Goal: Task Accomplishment & Management: Complete application form

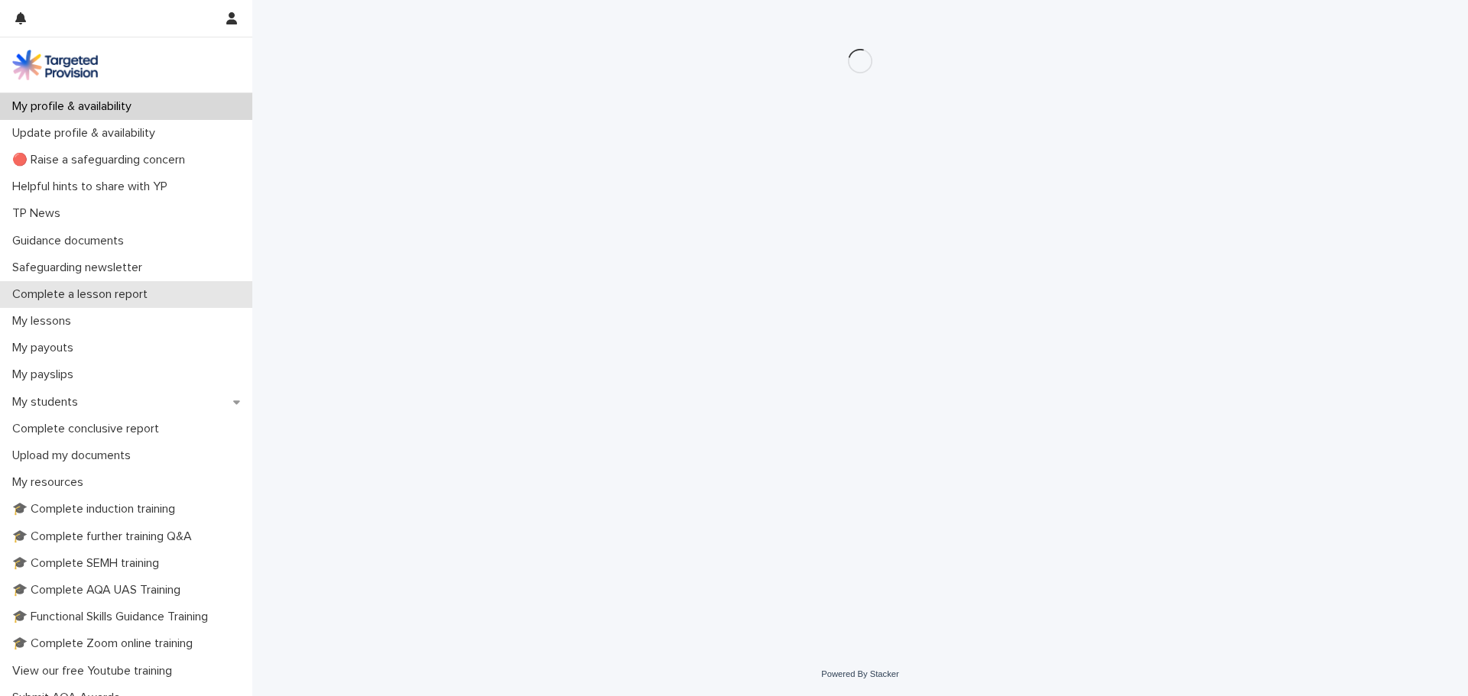
click at [180, 284] on div "Complete a lesson report" at bounding box center [126, 294] width 252 height 27
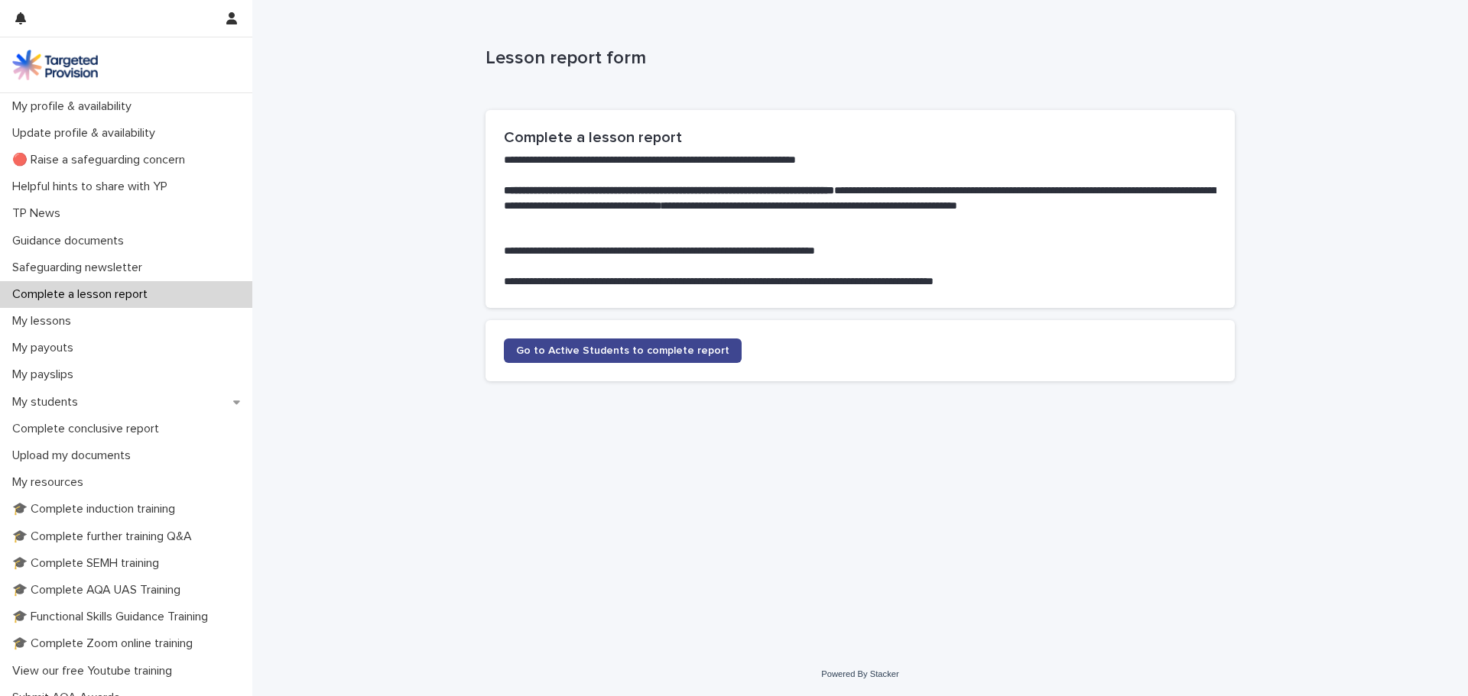
click at [535, 350] on span "Go to Active Students to complete report" at bounding box center [622, 351] width 213 height 11
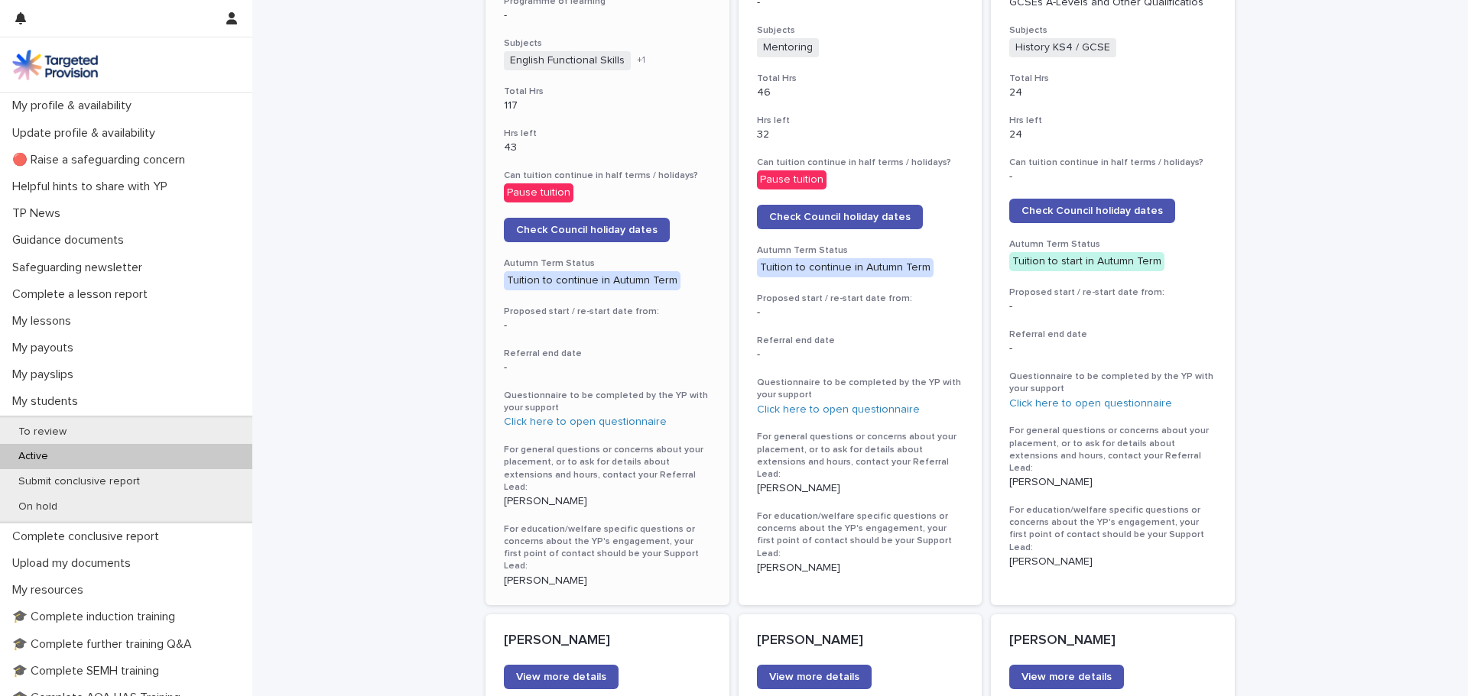
scroll to position [1147, 0]
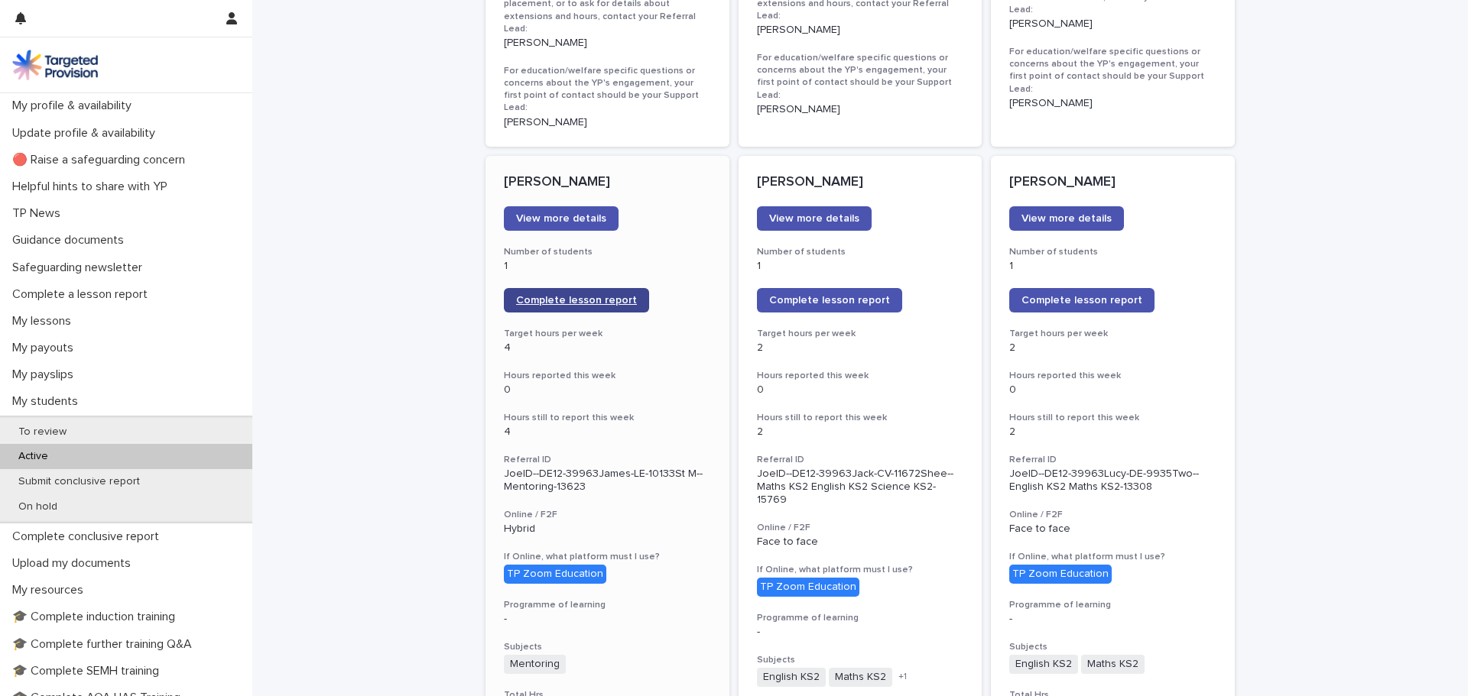
click at [579, 295] on span "Complete lesson report" at bounding box center [576, 300] width 121 height 11
click at [63, 321] on p "My lessons" at bounding box center [44, 321] width 77 height 15
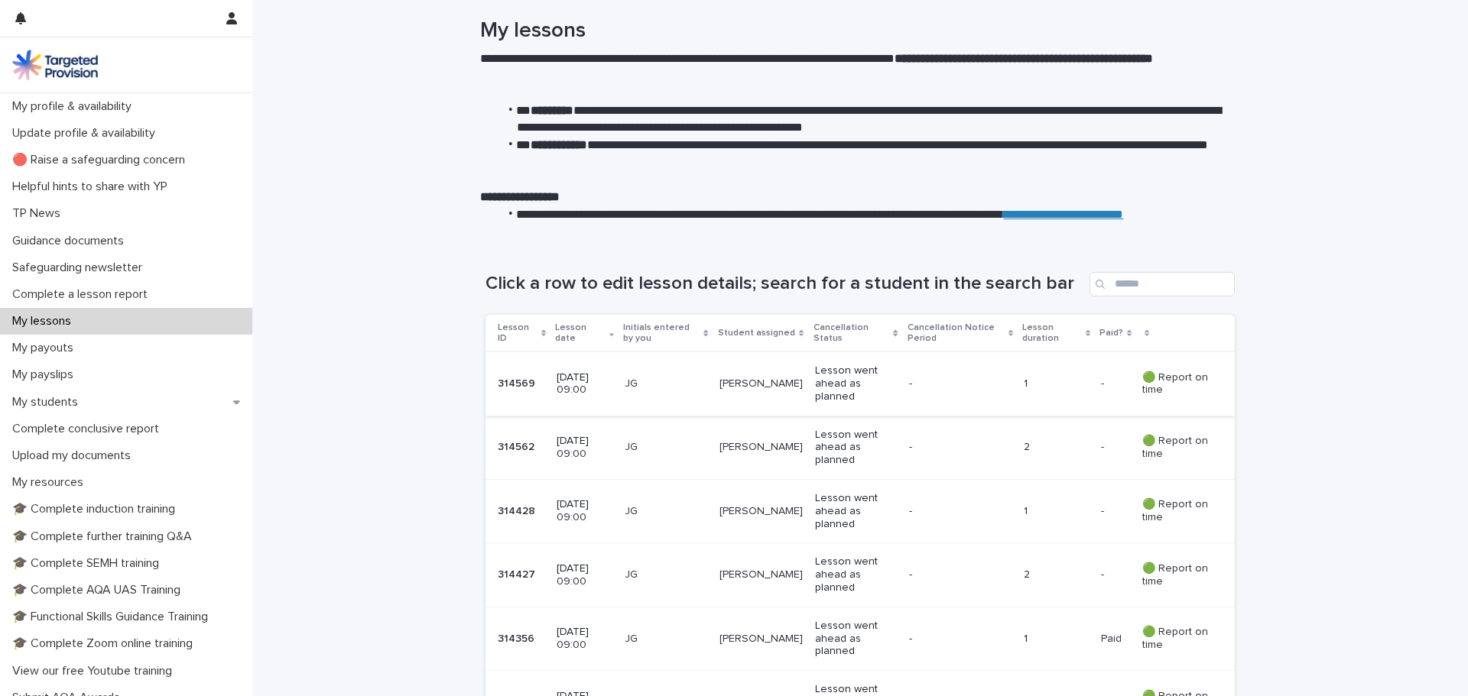
scroll to position [76, 0]
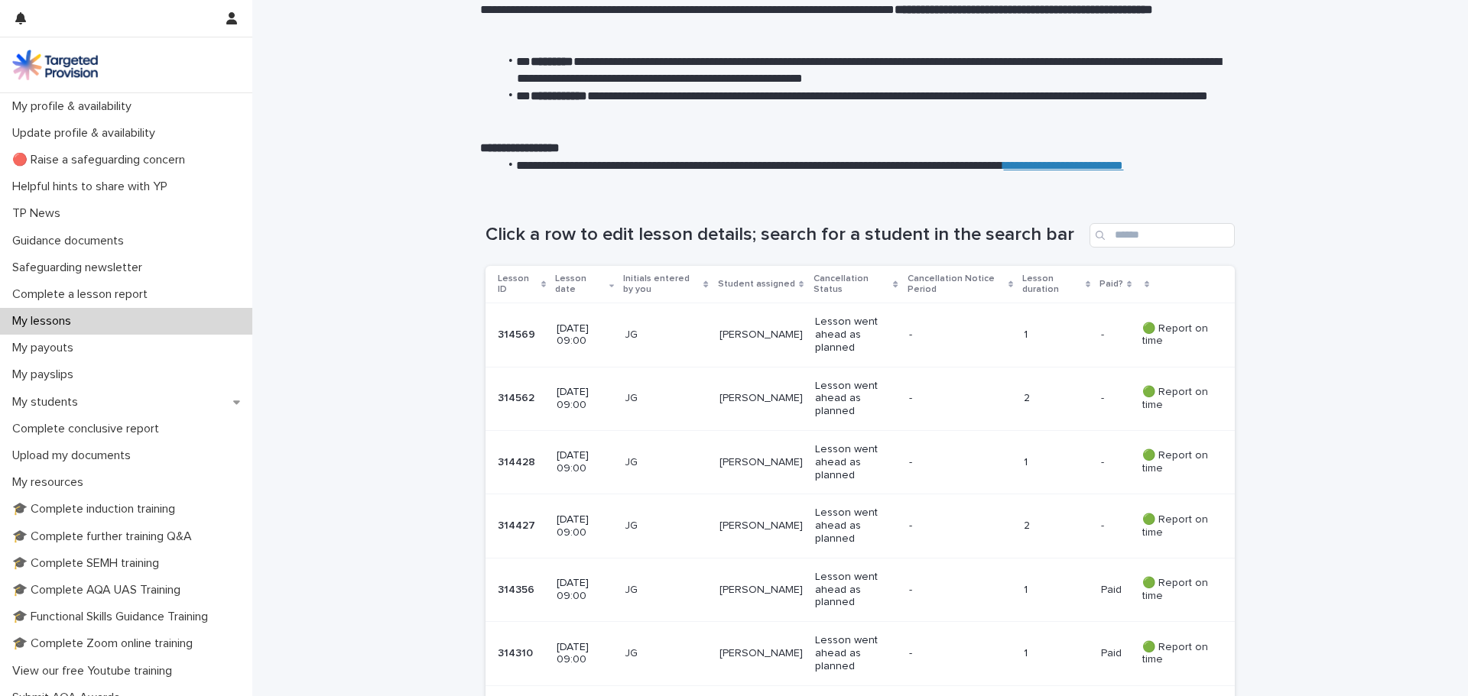
click at [930, 457] on p "-" at bounding box center [951, 462] width 85 height 13
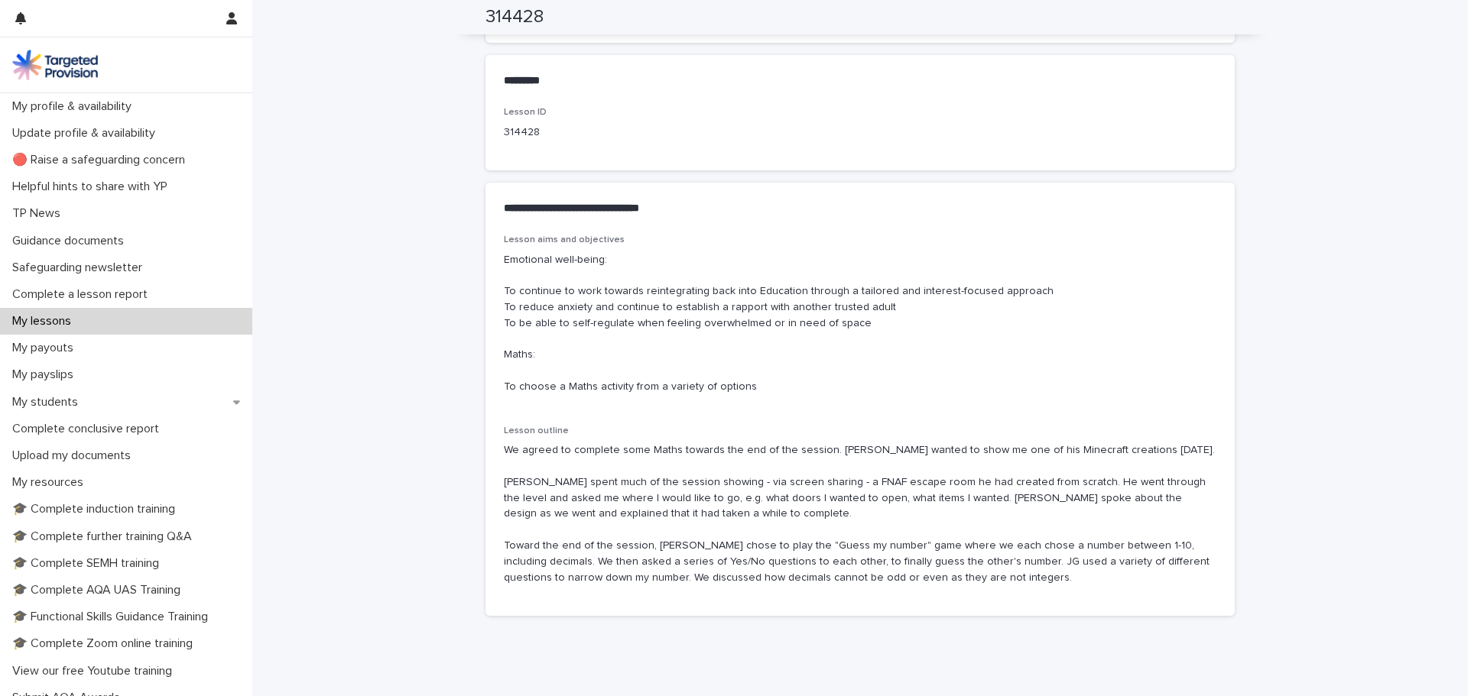
scroll to position [815, 0]
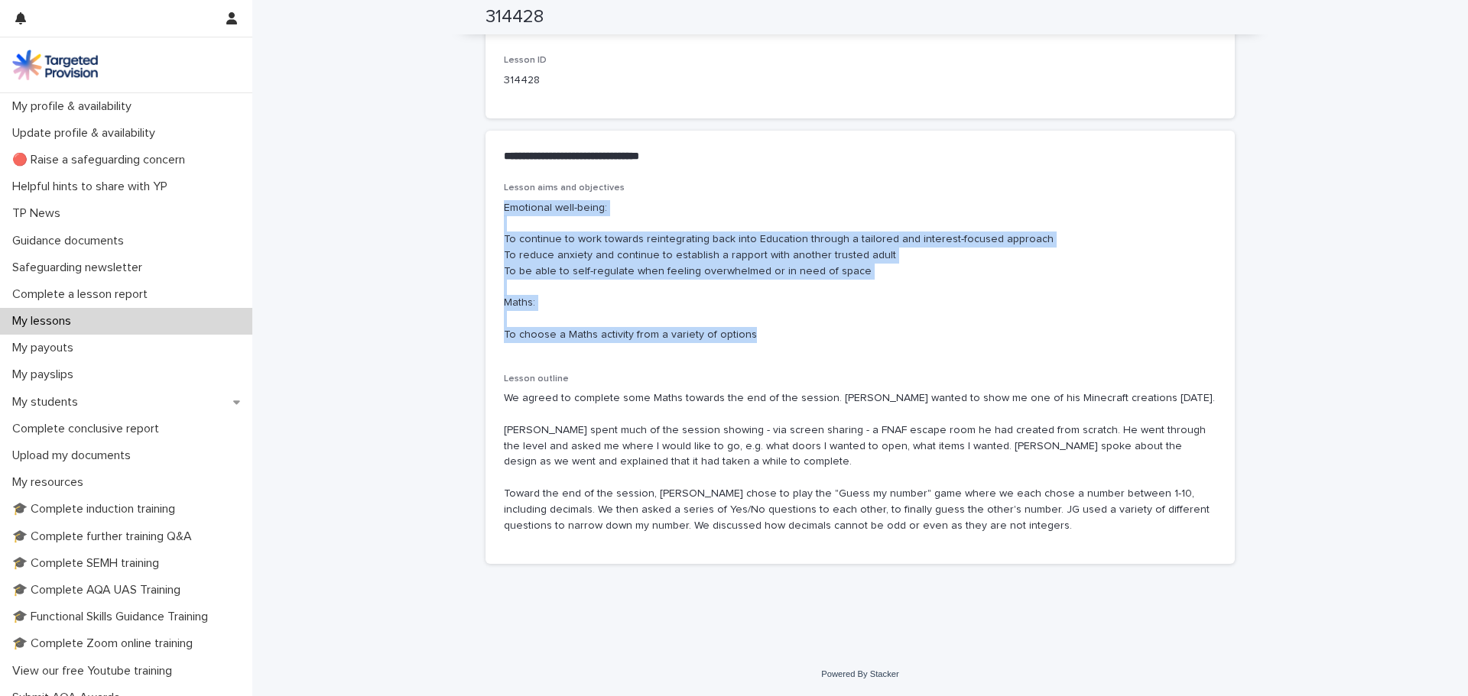
drag, startPoint x: 761, startPoint y: 342, endPoint x: 486, endPoint y: 207, distance: 306.0
click at [487, 207] on div "Lesson aims and objectives Emotional well-being: To continue to work towards re…" at bounding box center [859, 373] width 749 height 381
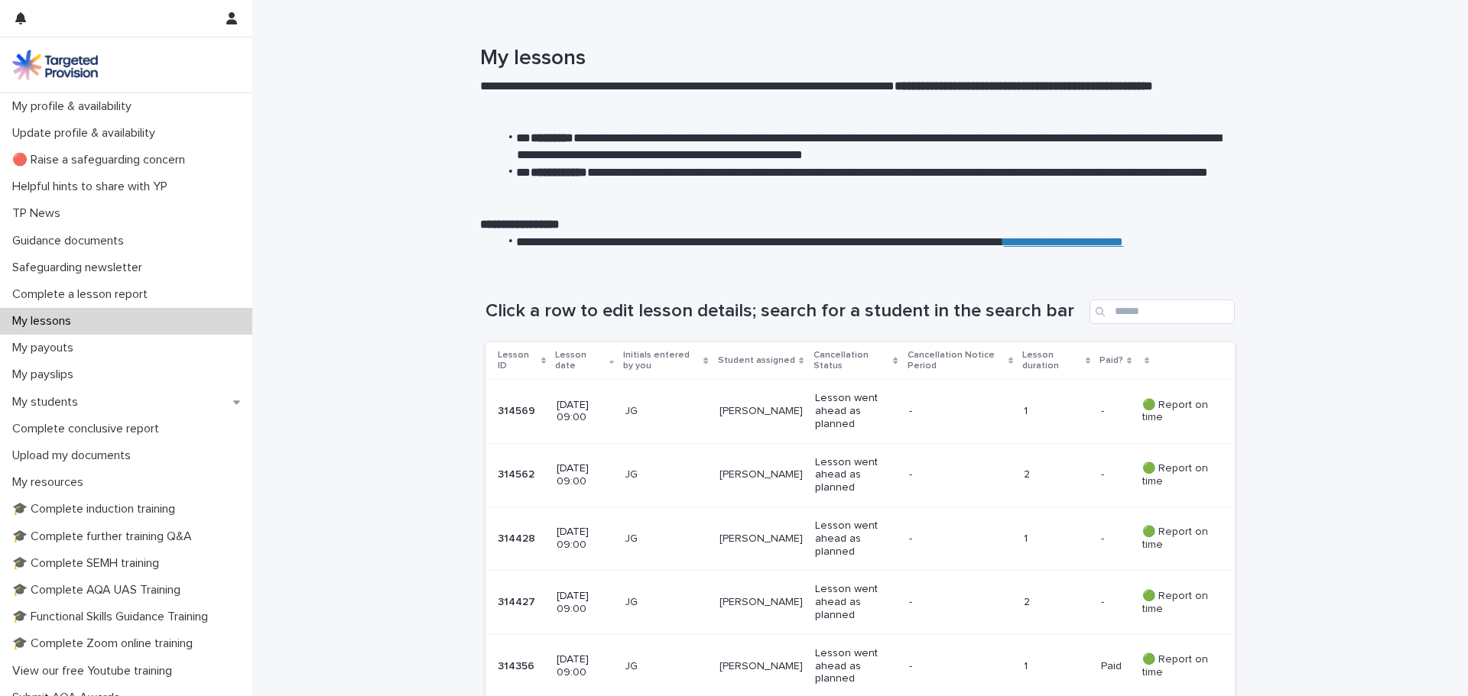
click at [859, 413] on p "Lesson went ahead as planned" at bounding box center [856, 411] width 82 height 38
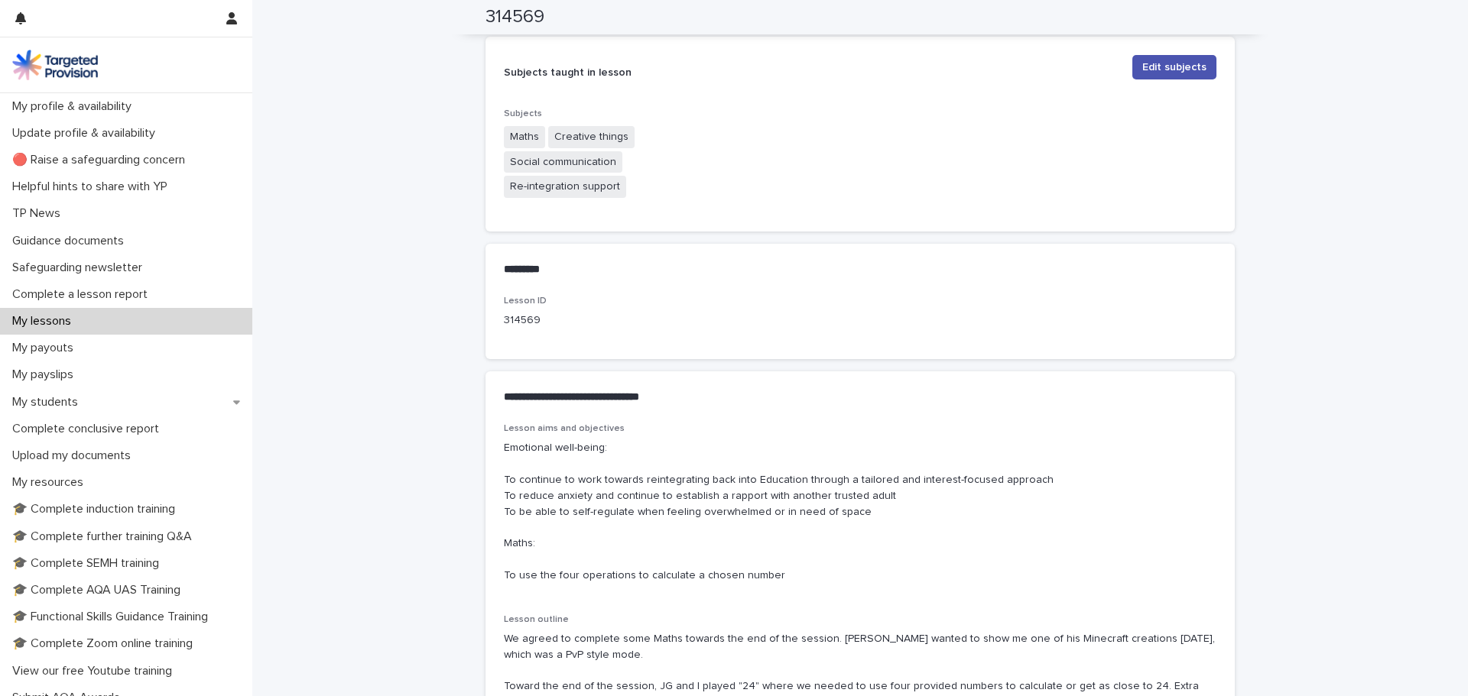
scroll to position [688, 0]
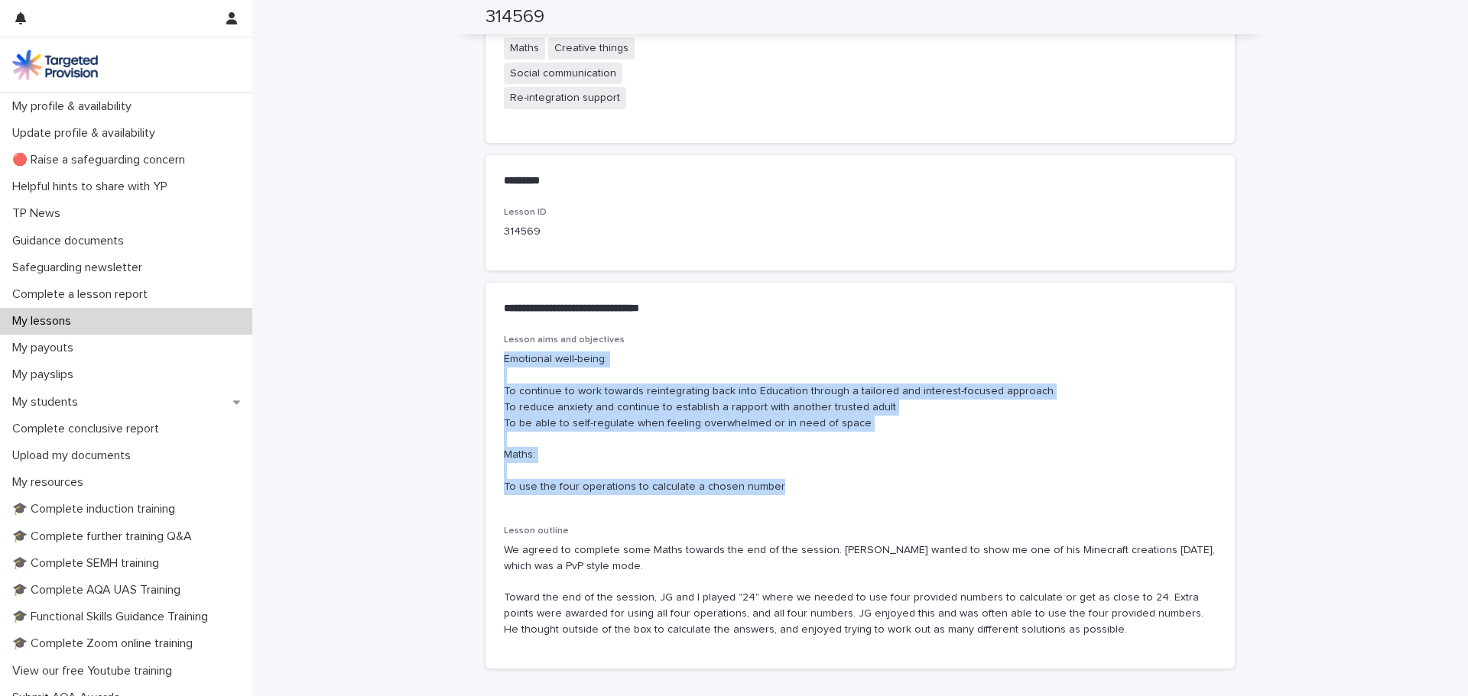
drag, startPoint x: 795, startPoint y: 482, endPoint x: 494, endPoint y: 362, distance: 324.5
click at [494, 362] on div "Lesson aims and objectives Emotional well-being: To continue to work towards re…" at bounding box center [859, 502] width 749 height 334
copy p "Emotional well-being: To continue to work towards reintegrating back into Educa…"
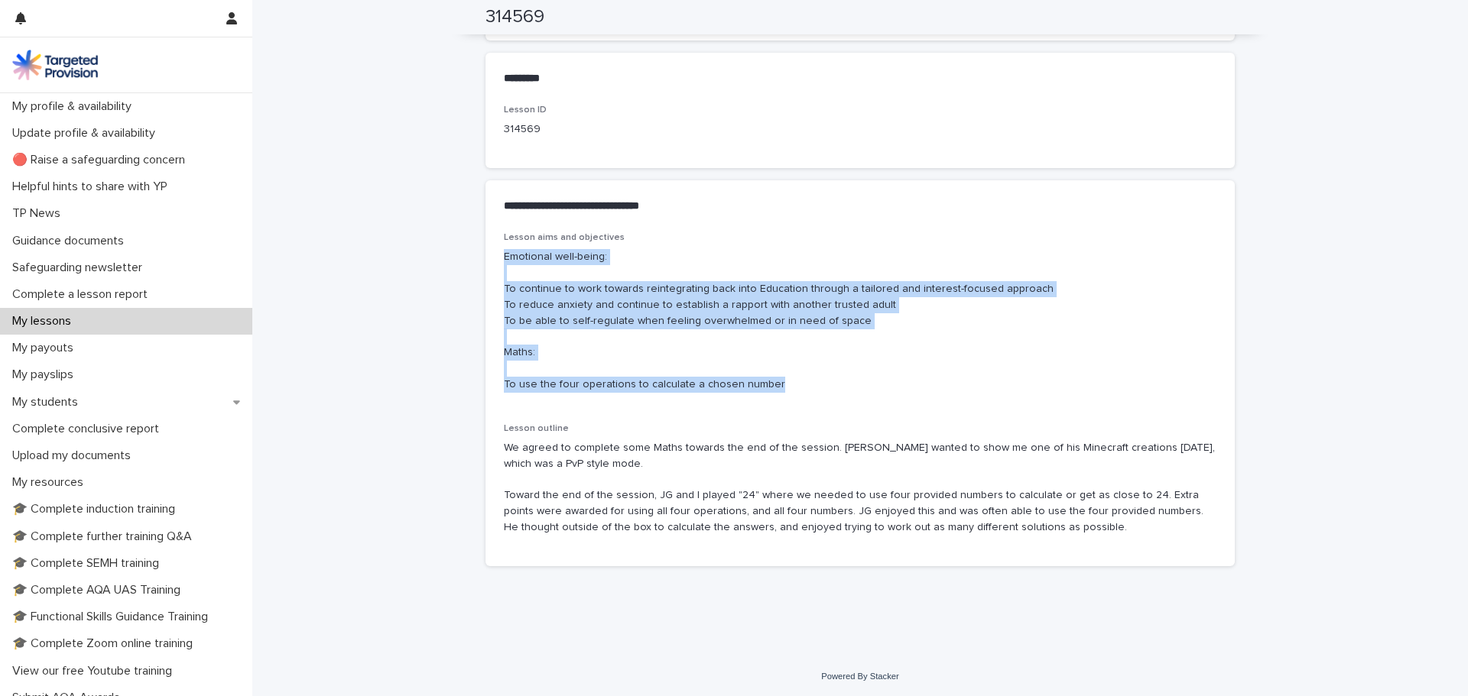
scroll to position [793, 0]
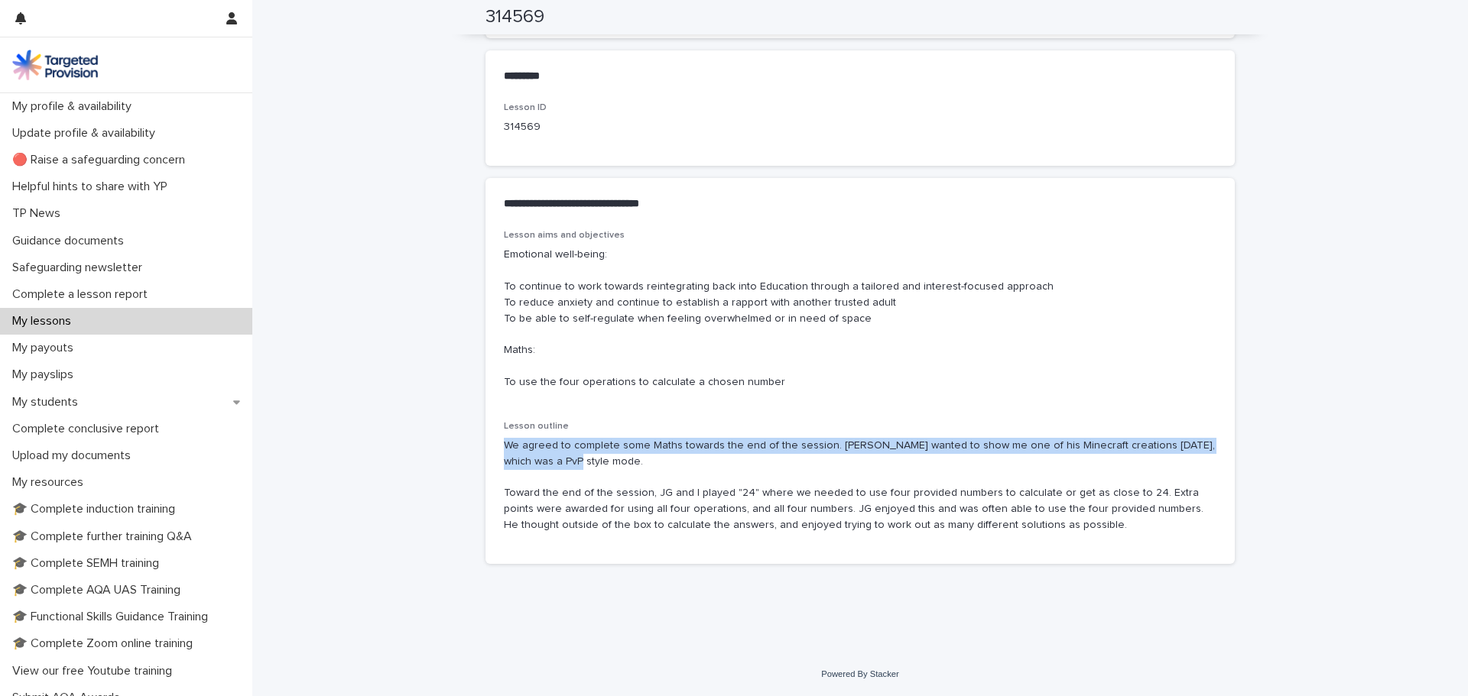
drag, startPoint x: 495, startPoint y: 451, endPoint x: 632, endPoint y: 468, distance: 138.6
click at [632, 468] on div "Lesson aims and objectives Emotional well-being: To continue to work towards re…" at bounding box center [859, 397] width 749 height 334
copy p "We agreed to complete some Maths towards the end of the session. [PERSON_NAME] …"
click at [134, 300] on p "Complete a lesson report" at bounding box center [83, 294] width 154 height 15
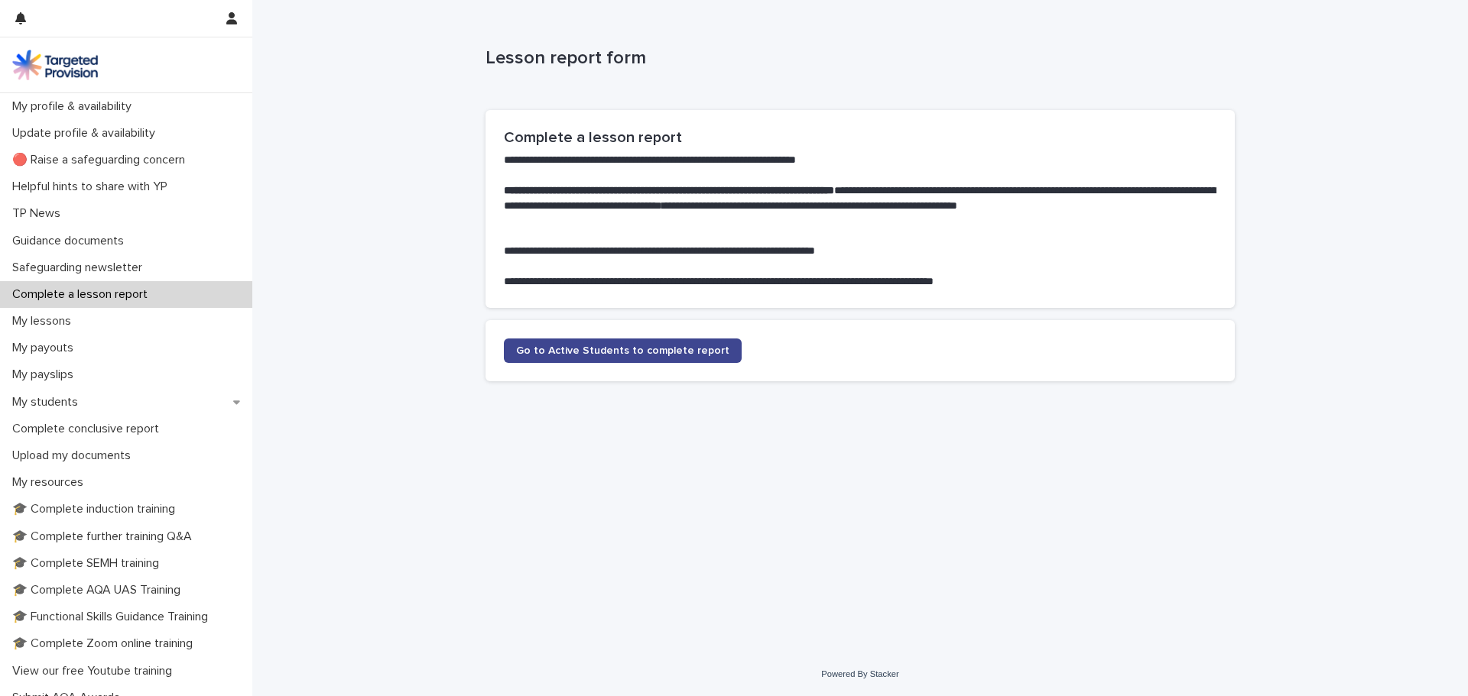
click at [602, 352] on span "Go to Active Students to complete report" at bounding box center [622, 351] width 213 height 11
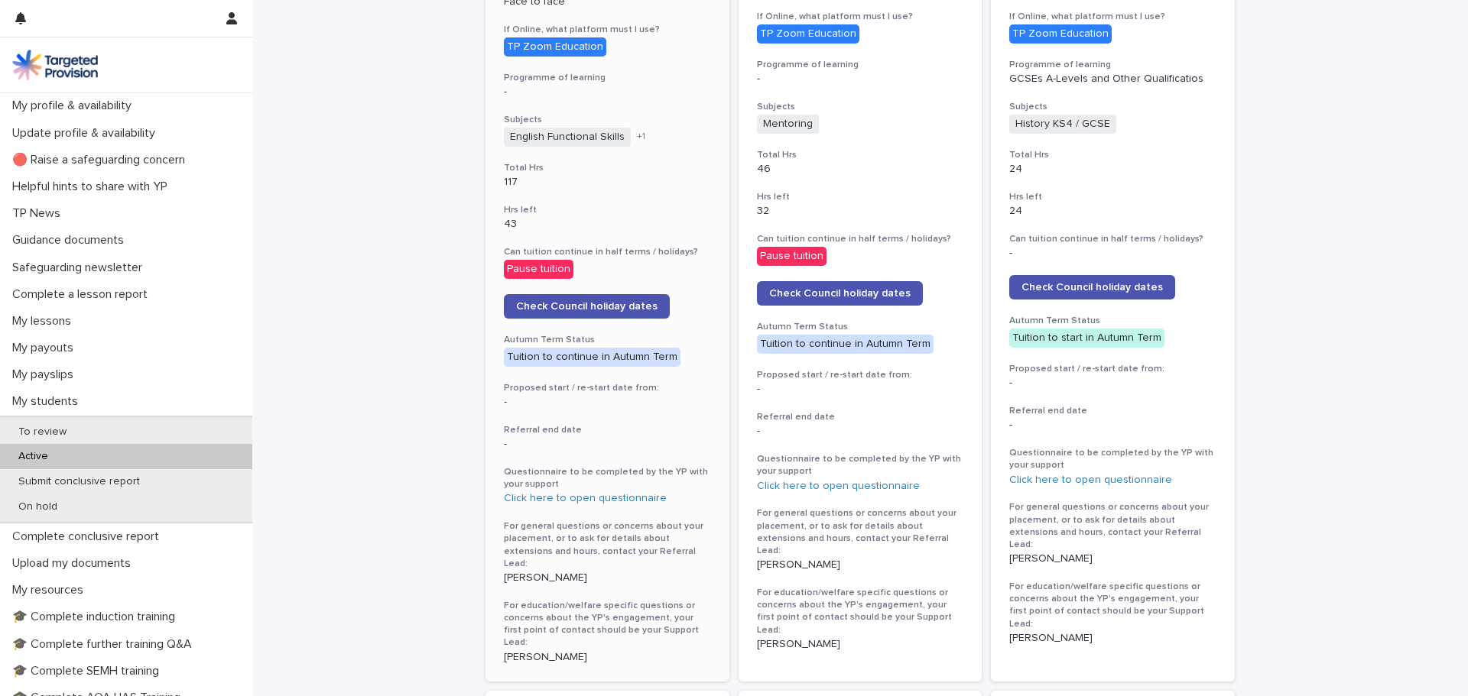
scroll to position [1147, 0]
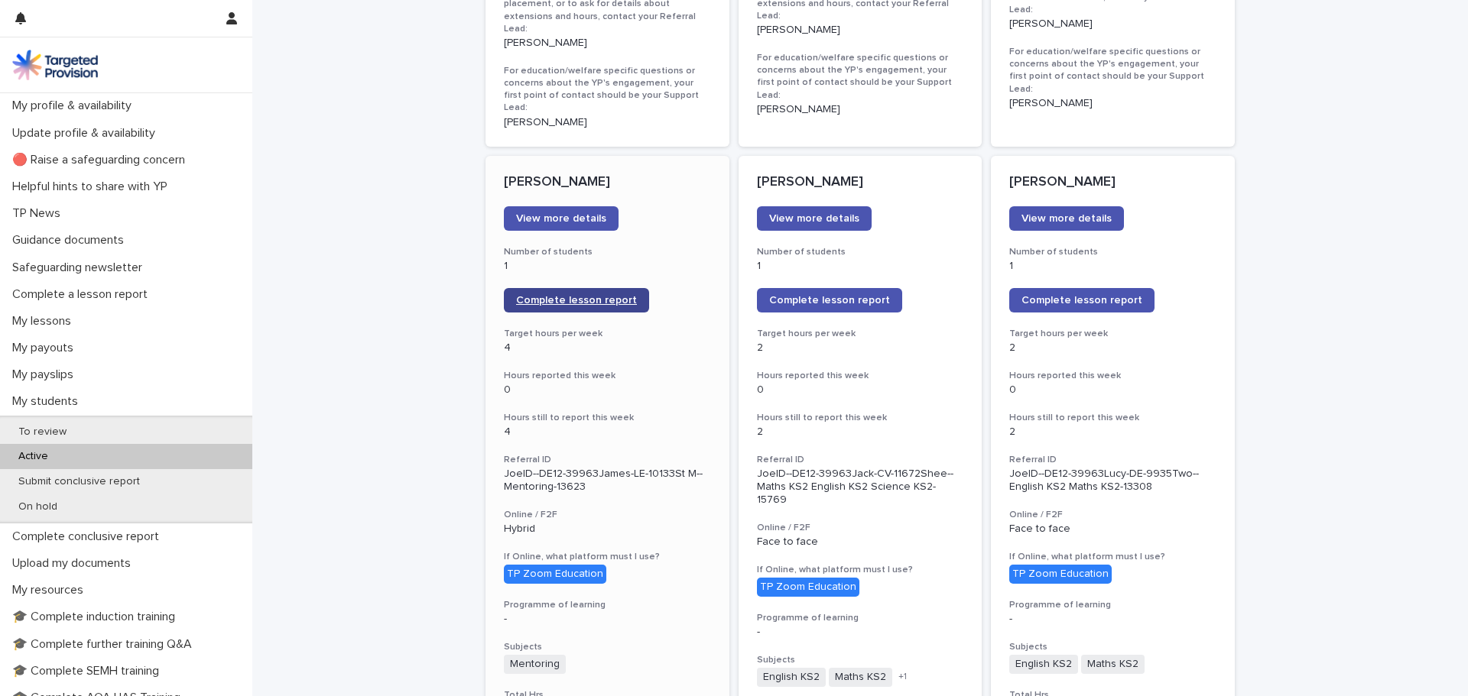
click at [589, 295] on span "Complete lesson report" at bounding box center [576, 300] width 121 height 11
click at [60, 312] on div "My lessons" at bounding box center [126, 321] width 252 height 27
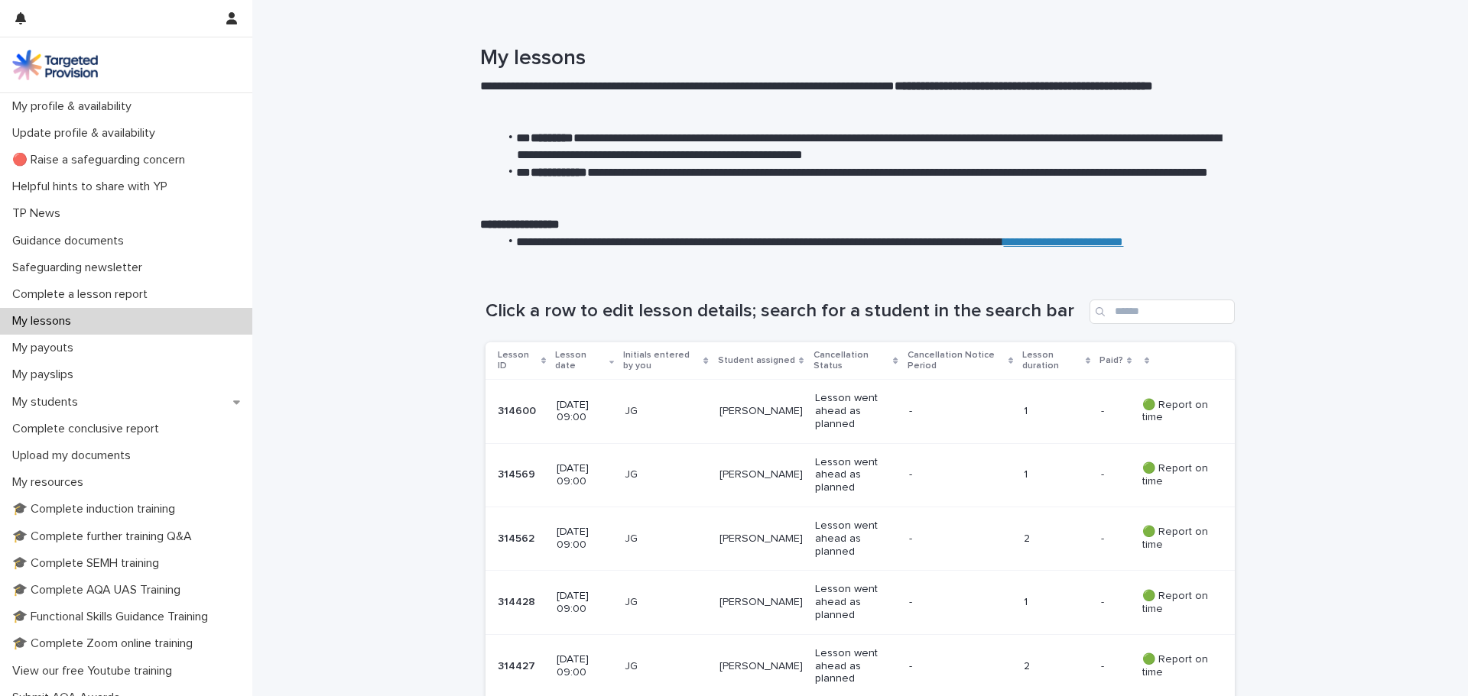
click at [713, 402] on td "JG" at bounding box center [665, 411] width 95 height 63
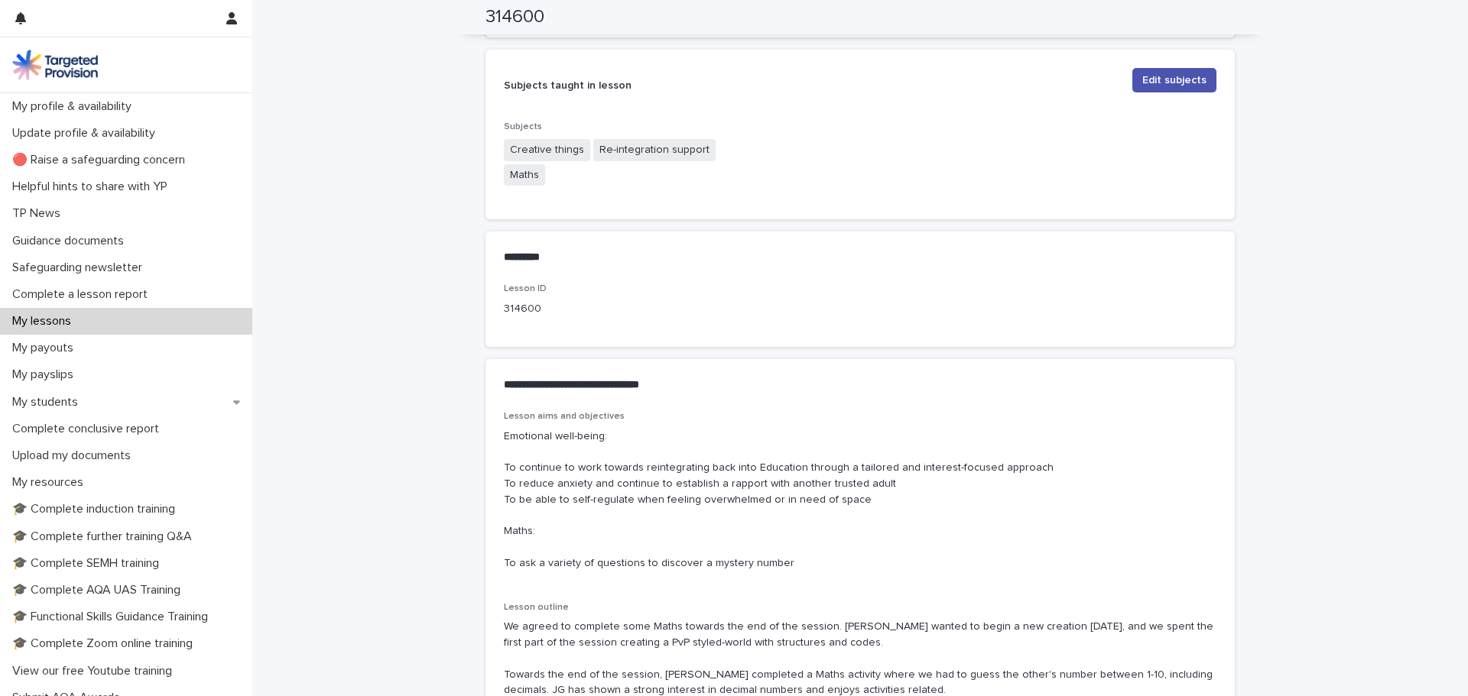
scroll to position [612, 0]
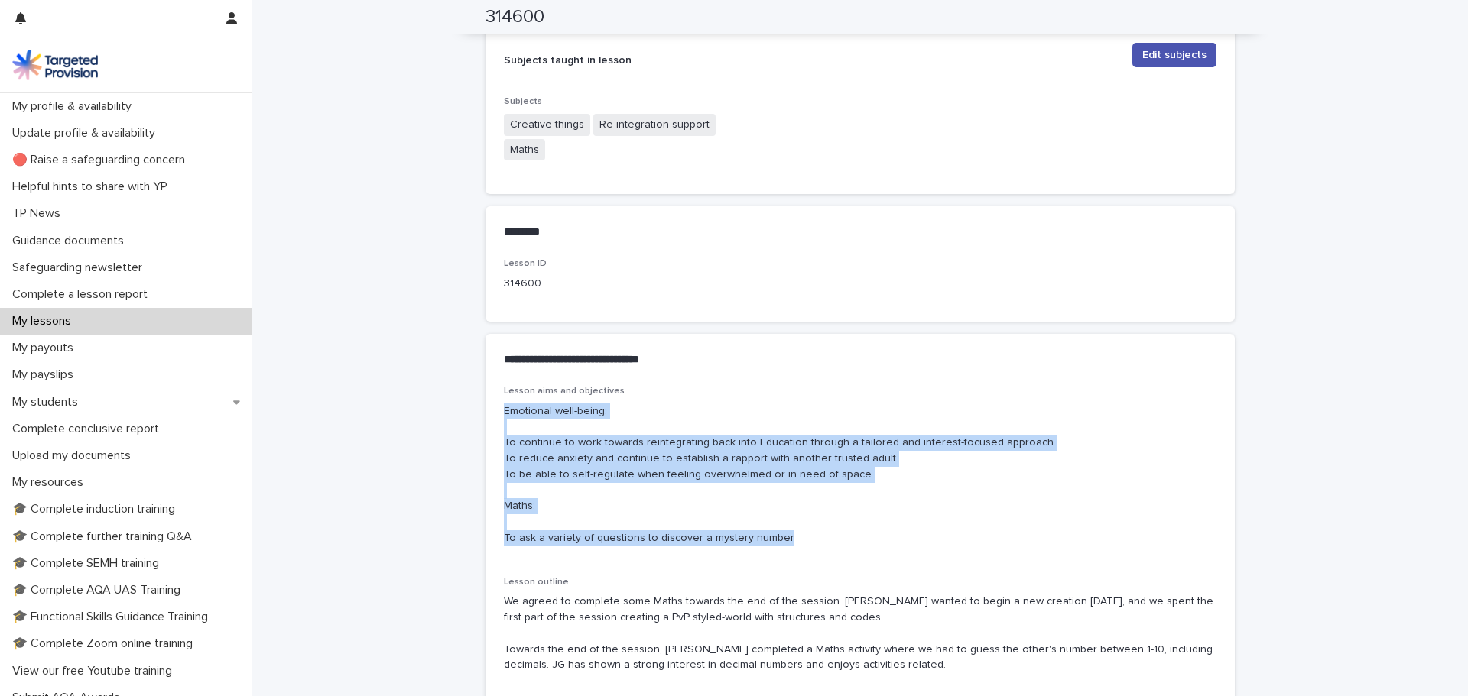
drag, startPoint x: 498, startPoint y: 406, endPoint x: 802, endPoint y: 532, distance: 329.3
click at [802, 532] on p "Emotional well-being: To continue to work towards reintegrating back into Educa…" at bounding box center [860, 475] width 712 height 143
copy p "Emotional well-being: To continue to work towards reintegrating back into Educa…"
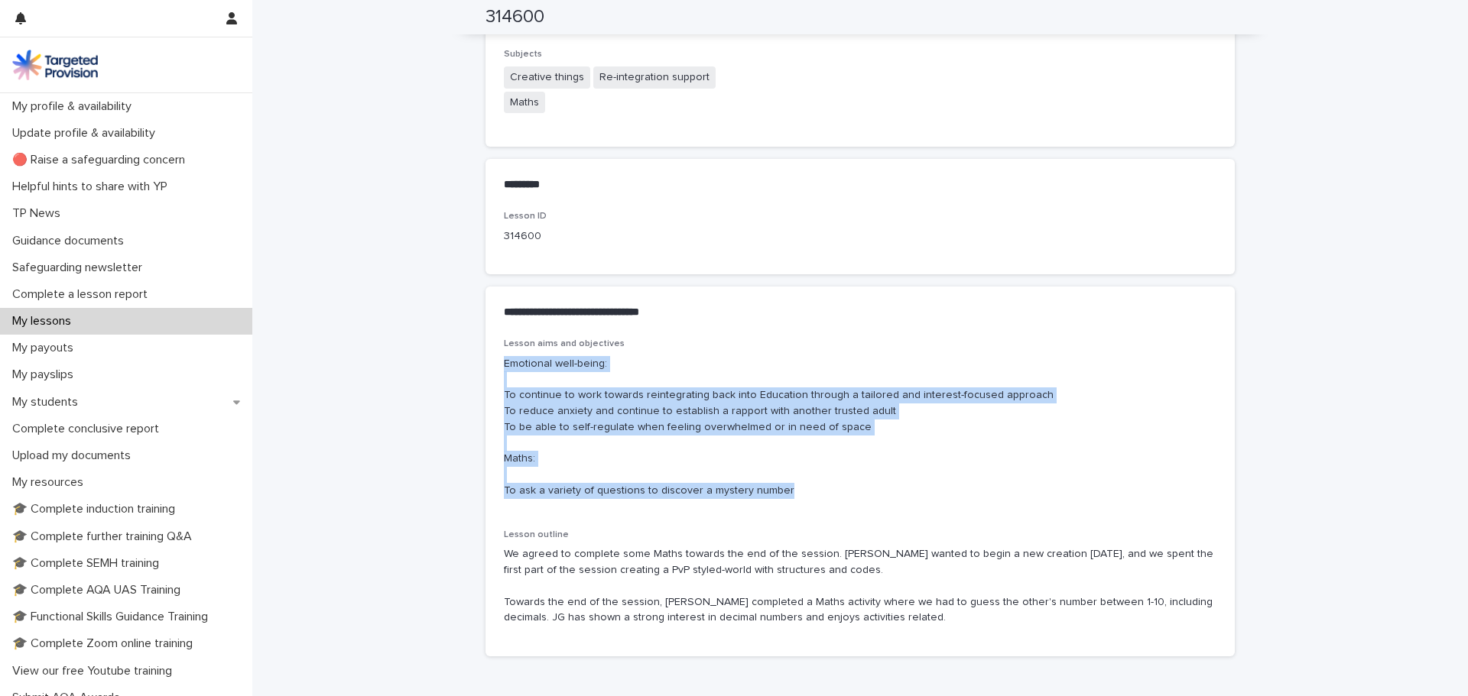
scroll to position [751, 0]
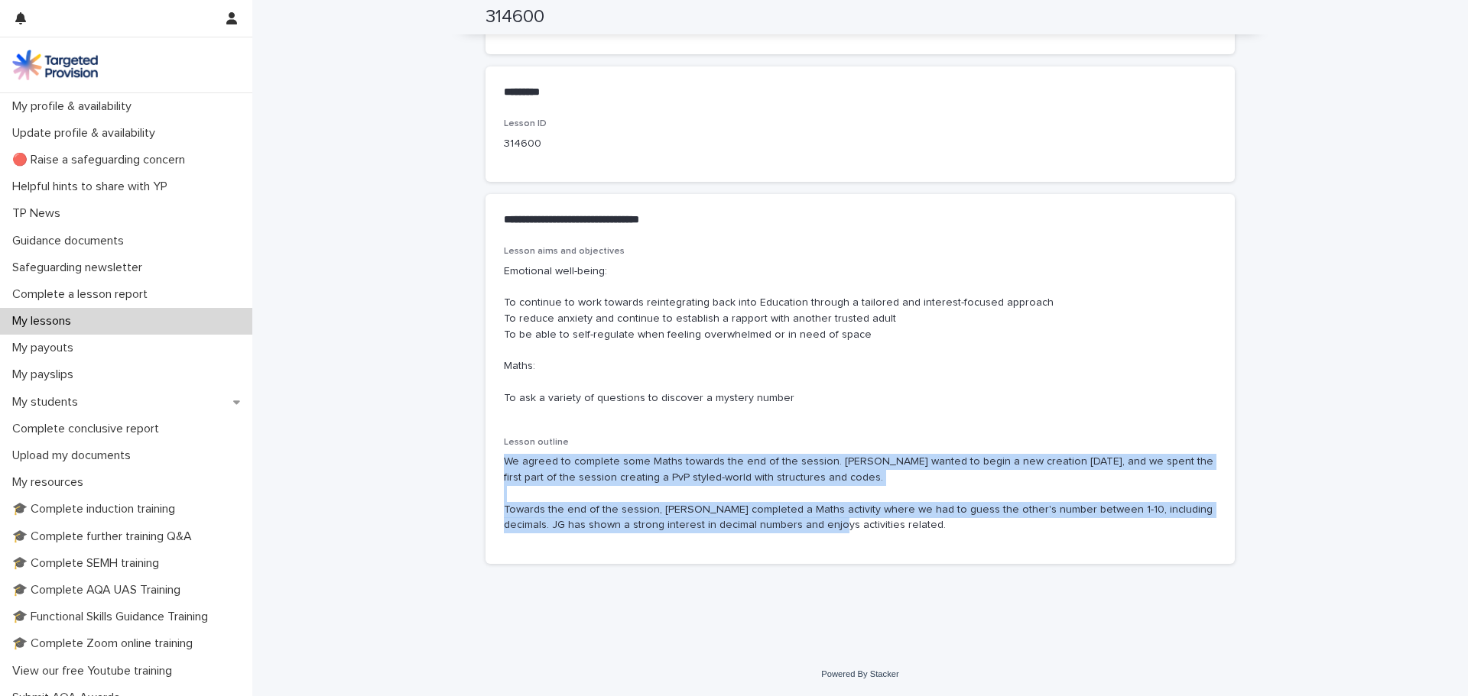
drag, startPoint x: 836, startPoint y: 534, endPoint x: 492, endPoint y: 461, distance: 351.6
click at [492, 461] on div "Lesson aims and objectives Emotional well-being: To continue to work towards re…" at bounding box center [859, 405] width 749 height 318
copy p "We agreed to complete some Maths towards the end of the session. [PERSON_NAME] …"
